Goal: Task Accomplishment & Management: Manage account settings

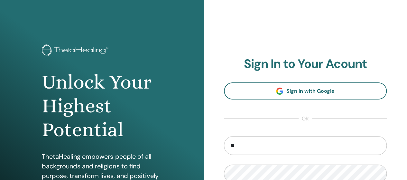
type input "*"
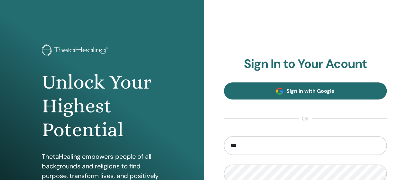
type input "**********"
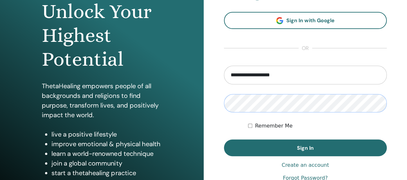
scroll to position [78, 0]
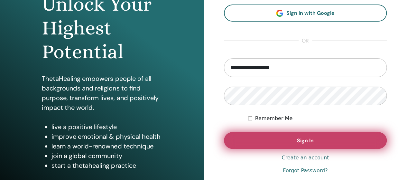
click at [321, 137] on button "Sign In" at bounding box center [305, 140] width 163 height 17
